Goal: Task Accomplishment & Management: Complete application form

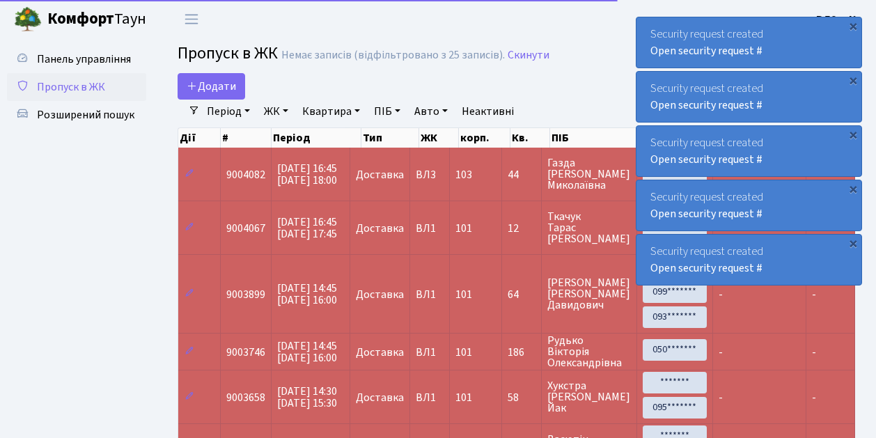
select select "25"
click at [74, 89] on span "Пропуск в ЖК" at bounding box center [71, 86] width 68 height 15
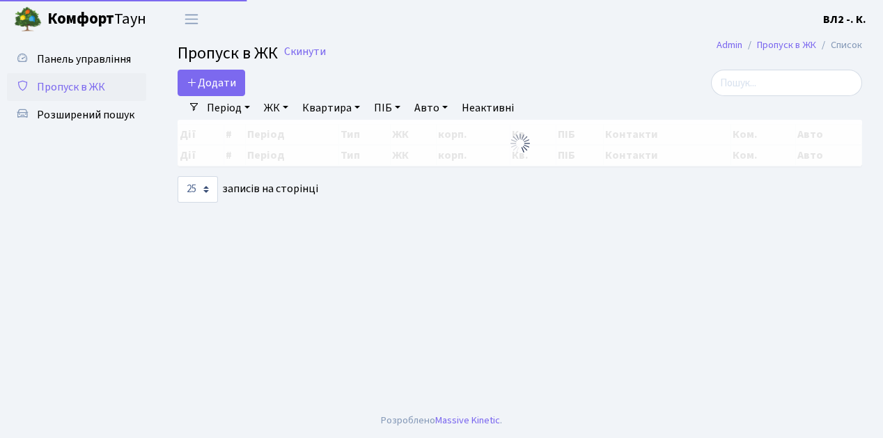
select select "25"
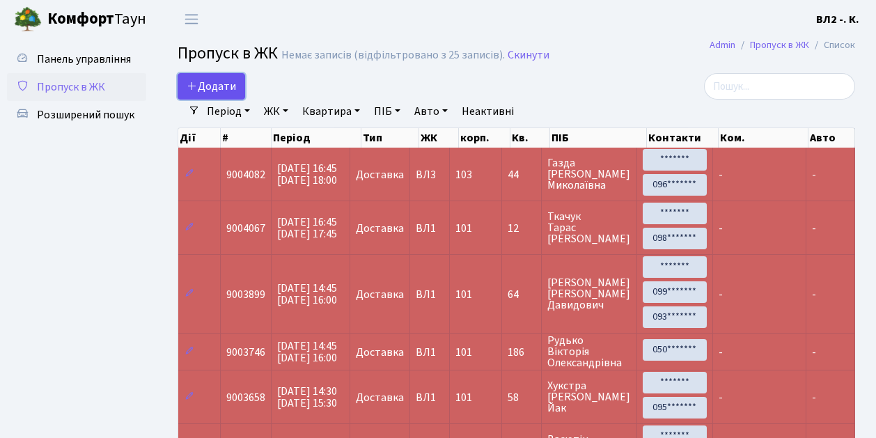
click at [201, 86] on span "Додати" at bounding box center [211, 86] width 49 height 15
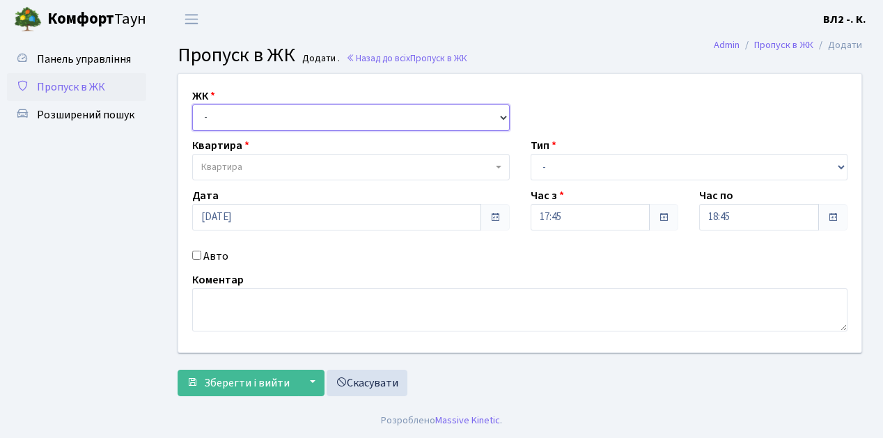
click at [242, 122] on select "- ВЛ1, Ужгородський пров., 4/1 ВЛ2, Голосіївський просп., 76 ВЛ3, пр.Голосіївсь…" at bounding box center [350, 117] width 317 height 26
select select "317"
click at [192, 104] on select "- ВЛ1, Ужгородський пров., 4/1 ВЛ2, Голосіївський просп., 76 ВЛ3, пр.Голосіївсь…" at bounding box center [350, 117] width 317 height 26
select select
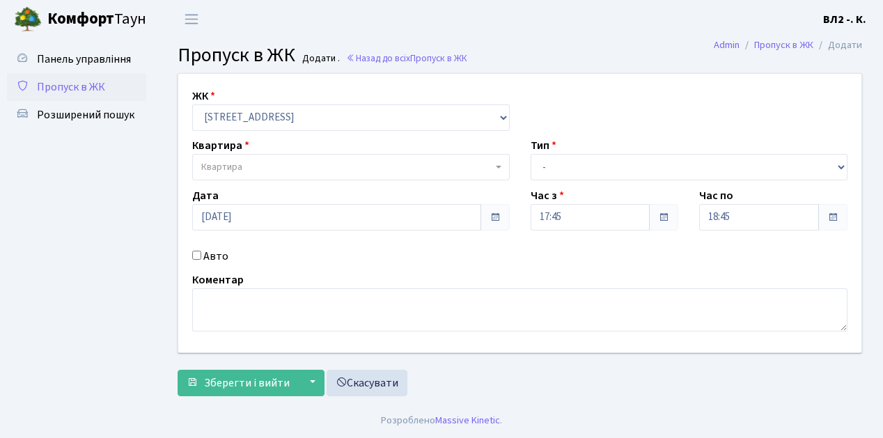
click at [278, 168] on span "Квартира" at bounding box center [346, 167] width 291 height 14
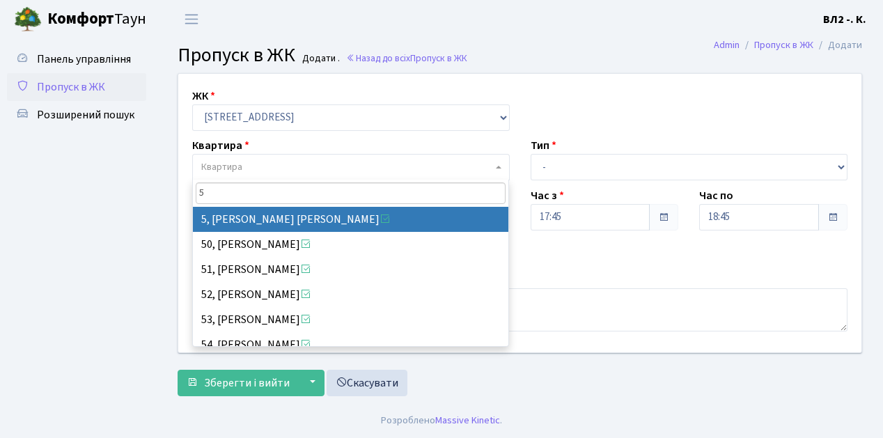
type input "5"
select select "37954"
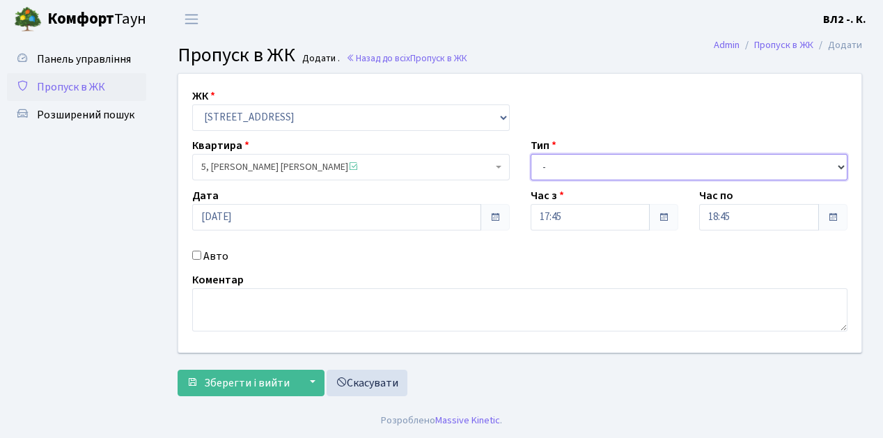
click at [610, 170] on select "- Доставка Таксі Гості Сервіс" at bounding box center [689, 167] width 317 height 26
select select "1"
click at [531, 154] on select "- Доставка Таксі Гості Сервіс" at bounding box center [689, 167] width 317 height 26
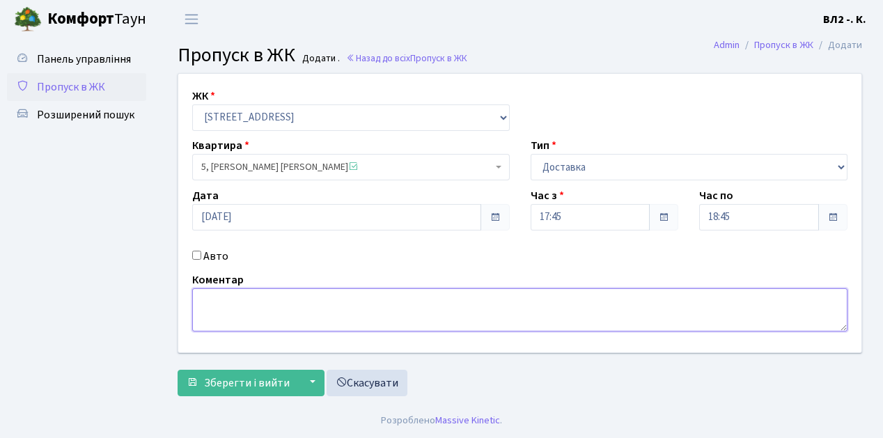
click at [235, 312] on textarea at bounding box center [519, 309] width 655 height 43
type textarea "П"
type textarea "Glovo"
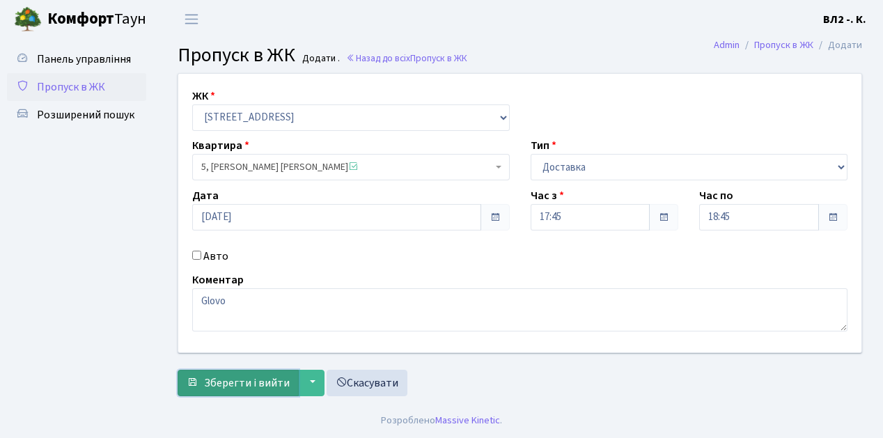
click at [246, 375] on span "Зберегти і вийти" at bounding box center [247, 382] width 86 height 15
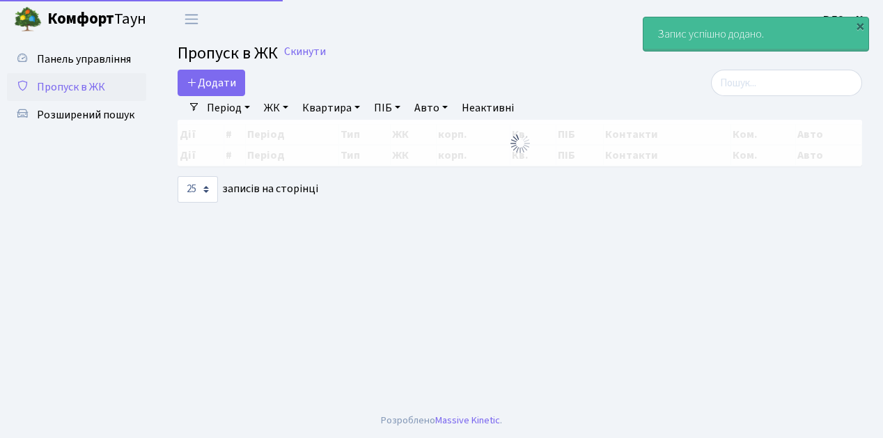
select select "25"
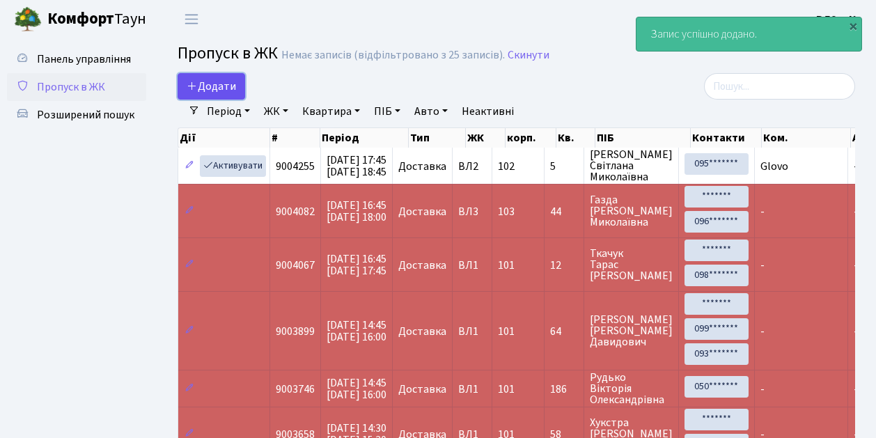
click at [217, 82] on span "Додати" at bounding box center [211, 86] width 49 height 15
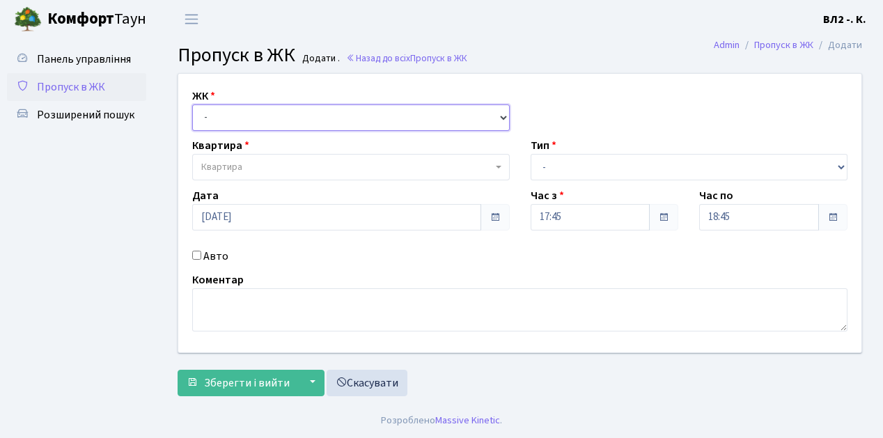
click at [216, 115] on select "- [STREET_ADDRESS][PERSON_NAME]" at bounding box center [350, 117] width 317 height 26
select select "317"
click at [192, 104] on select "- [STREET_ADDRESS][PERSON_NAME]" at bounding box center [350, 117] width 317 height 26
select select
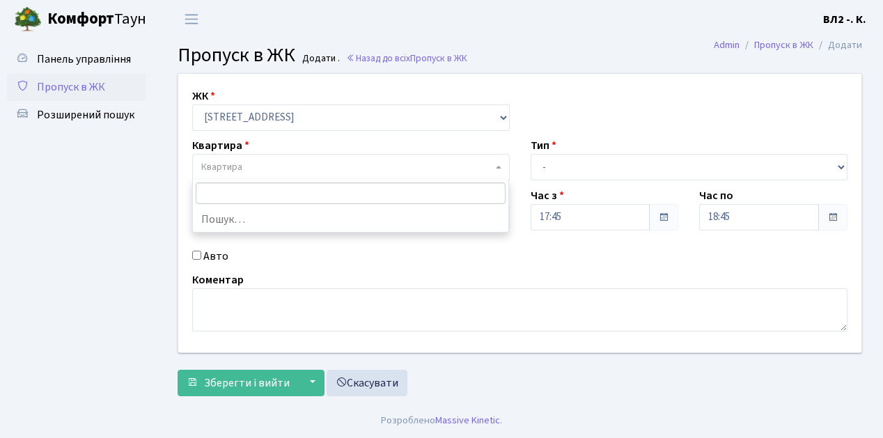
click at [266, 163] on span "Квартира" at bounding box center [346, 167] width 291 height 14
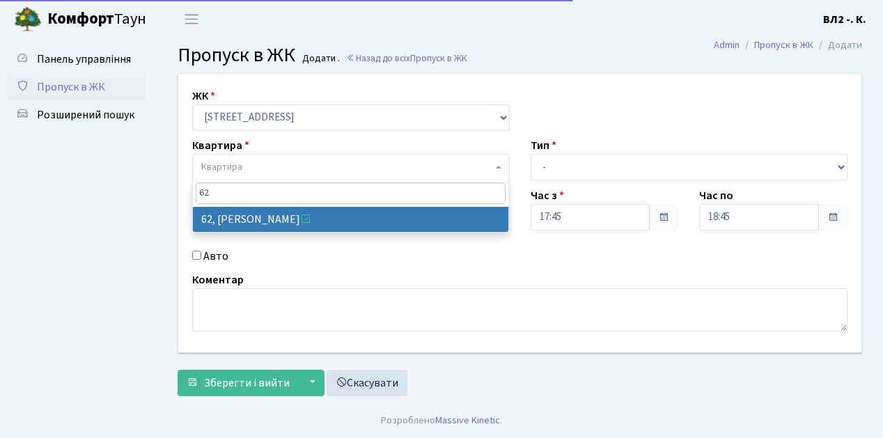
type input "62"
select select "38125"
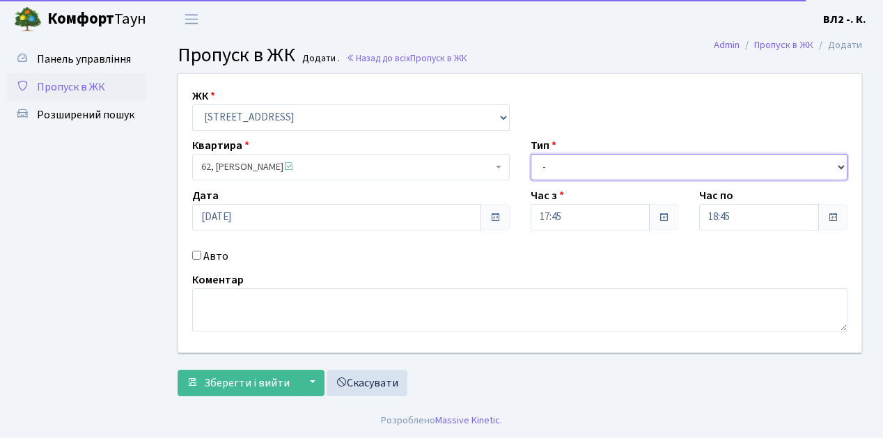
click at [594, 167] on select "- Доставка Таксі Гості Сервіс" at bounding box center [689, 167] width 317 height 26
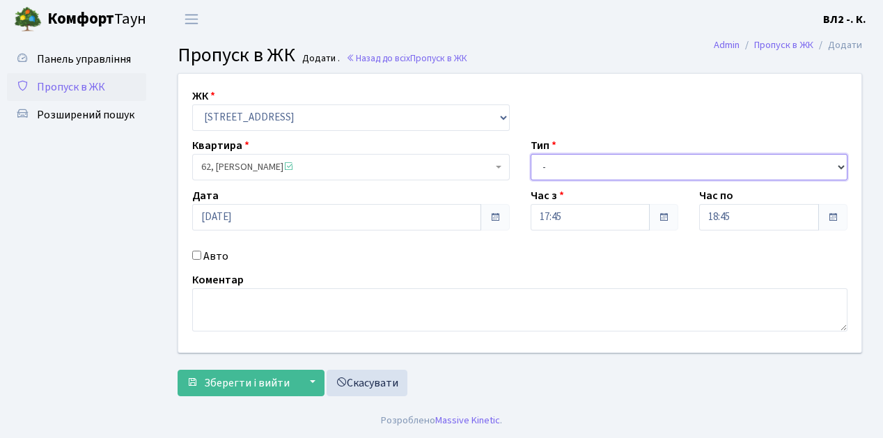
select select "1"
click at [531, 154] on select "- Доставка Таксі Гості Сервіс" at bounding box center [689, 167] width 317 height 26
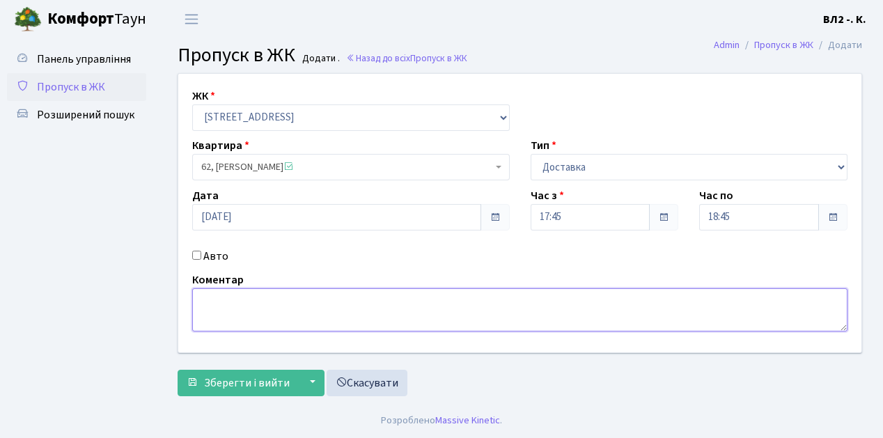
click at [273, 313] on textarea at bounding box center [519, 309] width 655 height 43
type textarea "Glovo"
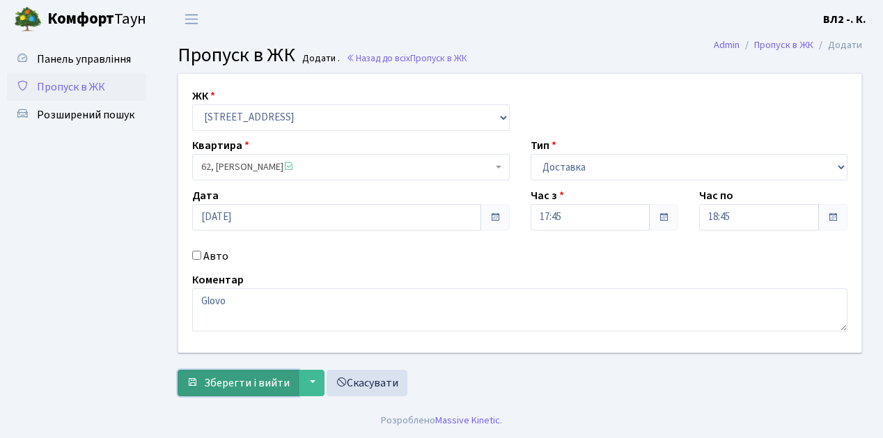
click at [247, 382] on span "Зберегти і вийти" at bounding box center [247, 382] width 86 height 15
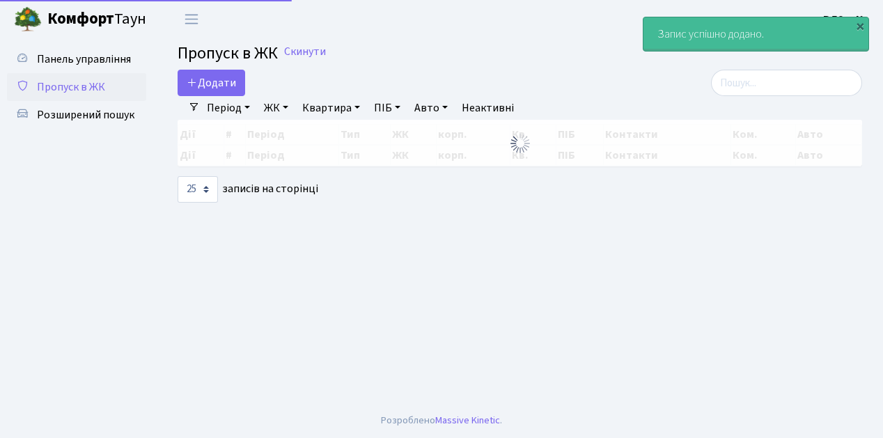
select select "25"
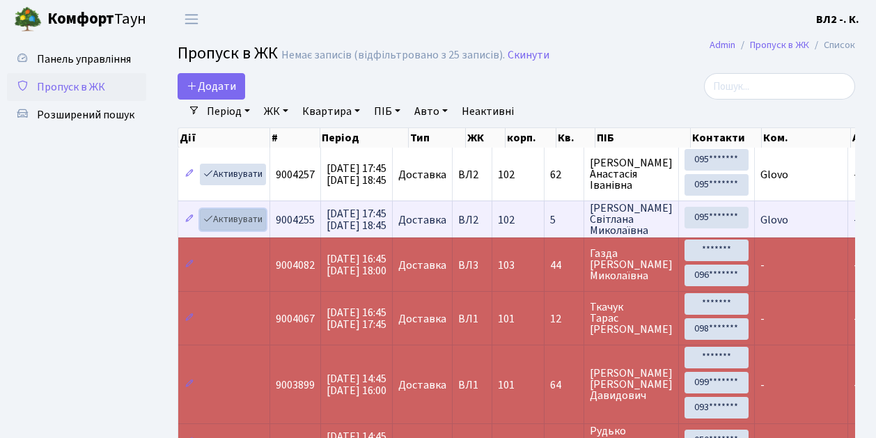
click at [233, 212] on link "Активувати" at bounding box center [233, 220] width 66 height 22
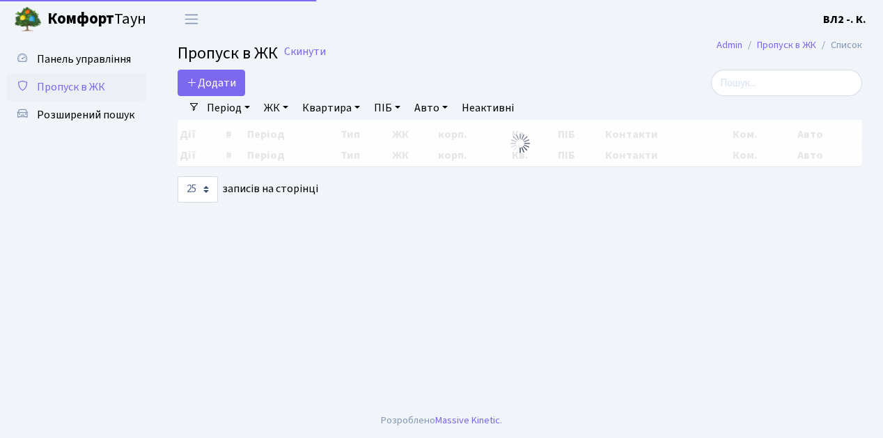
select select "25"
